Goal: Task Accomplishment & Management: Manage account settings

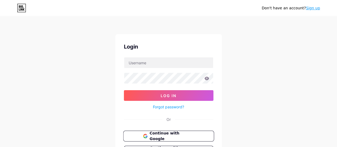
click at [164, 134] on span "Continue with Google" at bounding box center [171, 135] width 44 height 11
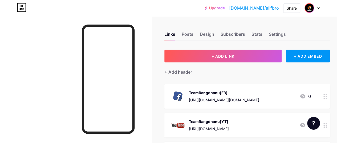
click at [309, 10] on img at bounding box center [309, 8] width 9 height 9
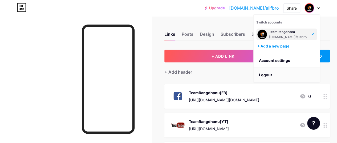
click at [276, 70] on li "Logout" at bounding box center [287, 75] width 66 height 14
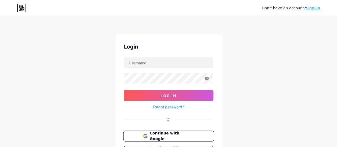
click at [161, 135] on span "Continue with Google" at bounding box center [171, 135] width 44 height 11
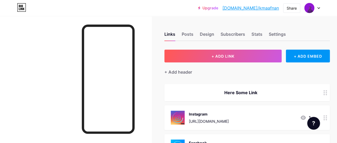
click at [274, 8] on link "[DOMAIN_NAME]/kmaafnan" at bounding box center [250, 8] width 56 height 6
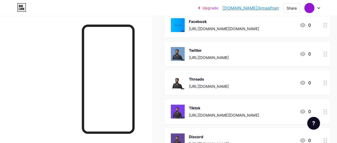
scroll to position [119, 0]
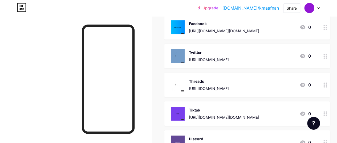
click at [229, 59] on div "[URL][DOMAIN_NAME]" at bounding box center [209, 60] width 40 height 6
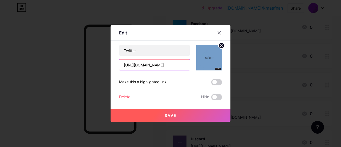
click at [170, 62] on input "[URL][DOMAIN_NAME]" at bounding box center [154, 64] width 70 height 11
paste input "x"
type input "[URL][DOMAIN_NAME]"
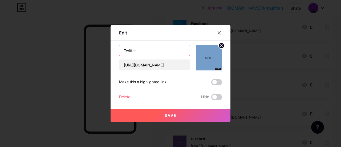
click at [161, 50] on input "Twitter" at bounding box center [154, 50] width 70 height 11
type input "X"
click at [222, 46] on circle at bounding box center [221, 46] width 6 height 6
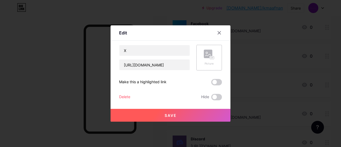
click at [212, 55] on icon at bounding box center [209, 55] width 11 height 10
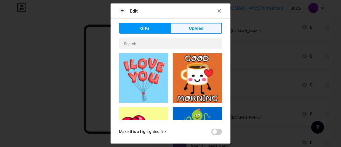
click at [188, 30] on button "Upload" at bounding box center [196, 28] width 51 height 11
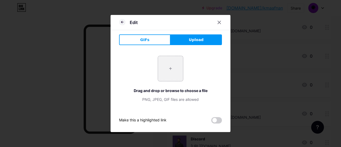
click at [164, 77] on input "file" at bounding box center [170, 68] width 25 height 25
type input "C:\fakepath\New-file.gif"
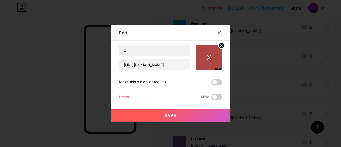
click at [179, 115] on button "Save" at bounding box center [171, 115] width 120 height 13
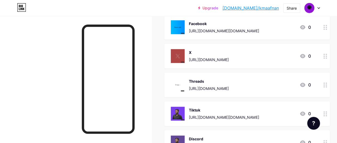
click at [149, 76] on div at bounding box center [76, 87] width 152 height 143
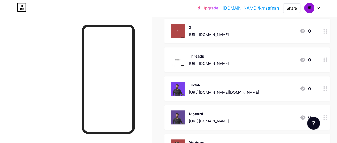
scroll to position [190, 0]
